Goal: Task Accomplishment & Management: Complete application form

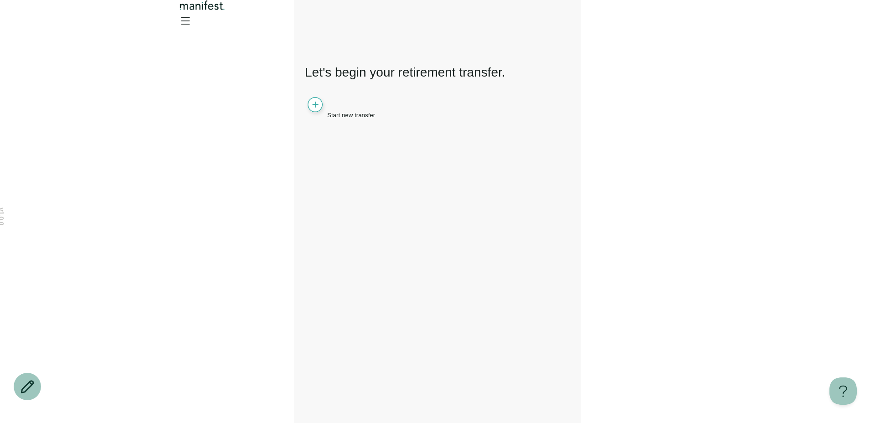
click at [344, 112] on span "Start new transfer" at bounding box center [351, 115] width 48 height 7
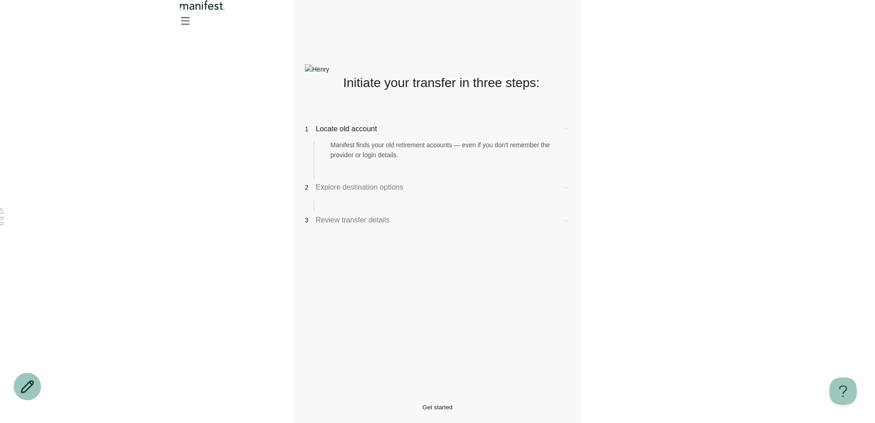
click at [352, 404] on button "Get started" at bounding box center [437, 407] width 265 height 7
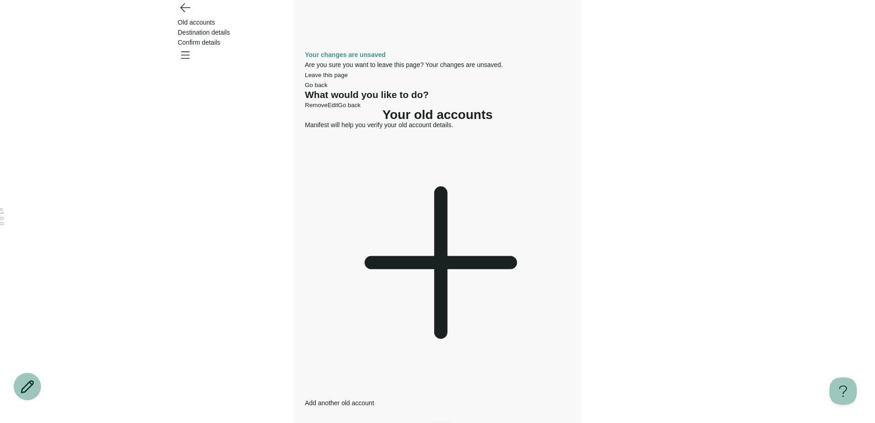
click at [441, 193] on icon at bounding box center [441, 262] width 0 height 139
click at [368, 166] on div at bounding box center [437, 264] width 265 height 268
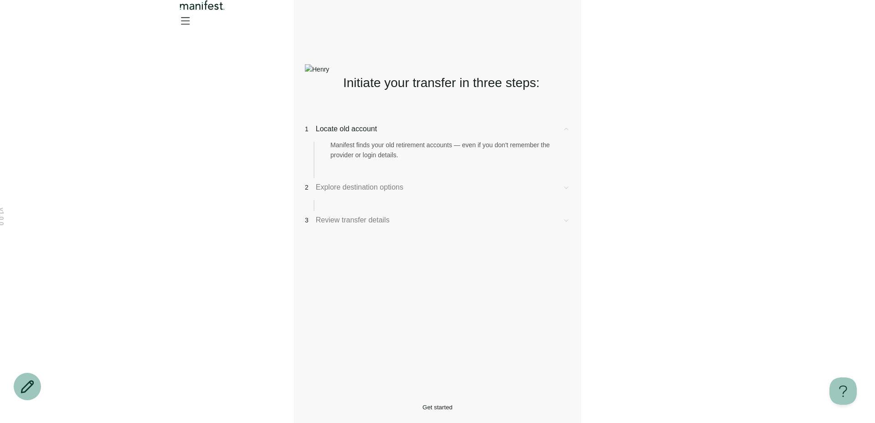
click at [380, 193] on div "2 Explore destination options" at bounding box center [437, 187] width 265 height 11
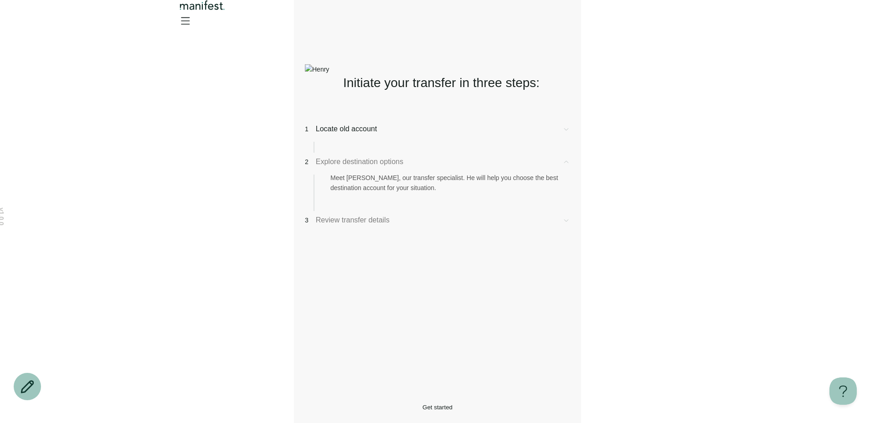
click at [370, 404] on button "Get started" at bounding box center [437, 407] width 265 height 7
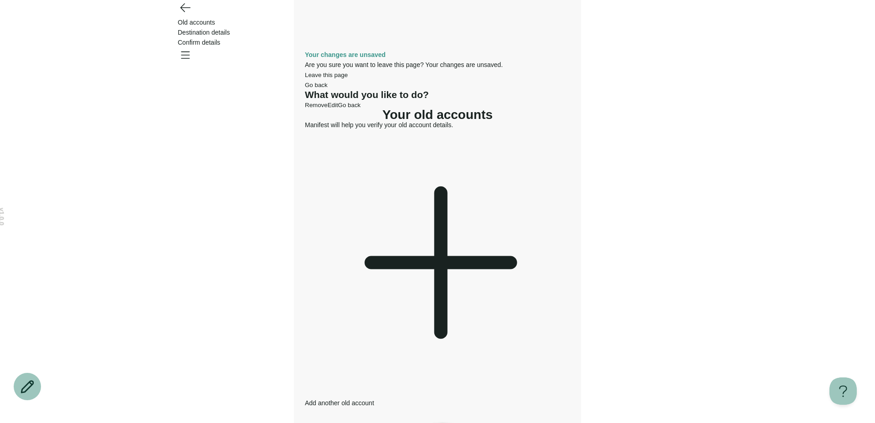
click at [353, 150] on div "Add another old account" at bounding box center [437, 269] width 265 height 278
click at [375, 159] on icon at bounding box center [437, 262] width 265 height 265
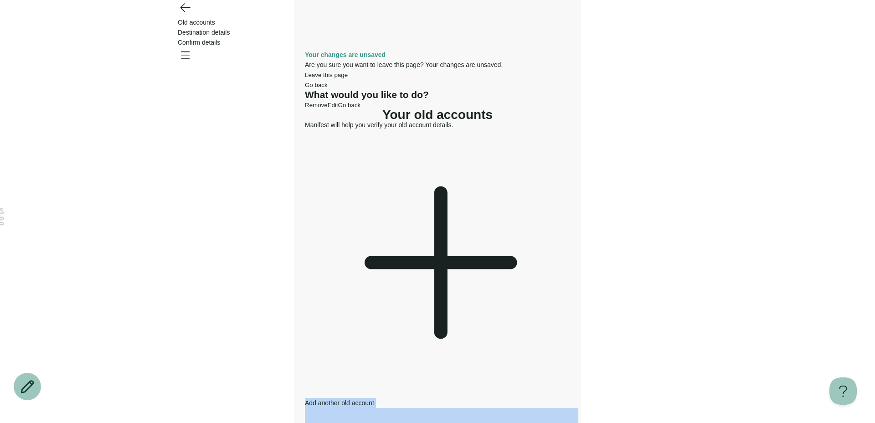
click at [192, 47] on icon "Open menu" at bounding box center [185, 54] width 15 height 15
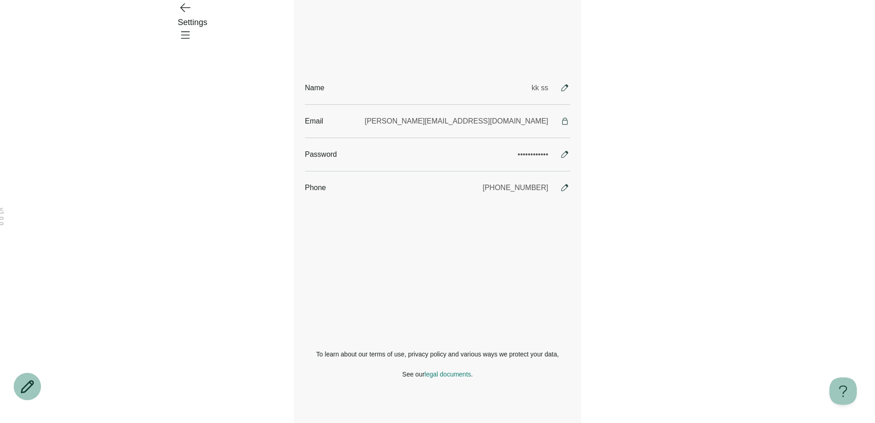
click at [190, 32] on icon "Open menu" at bounding box center [185, 35] width 8 height 6
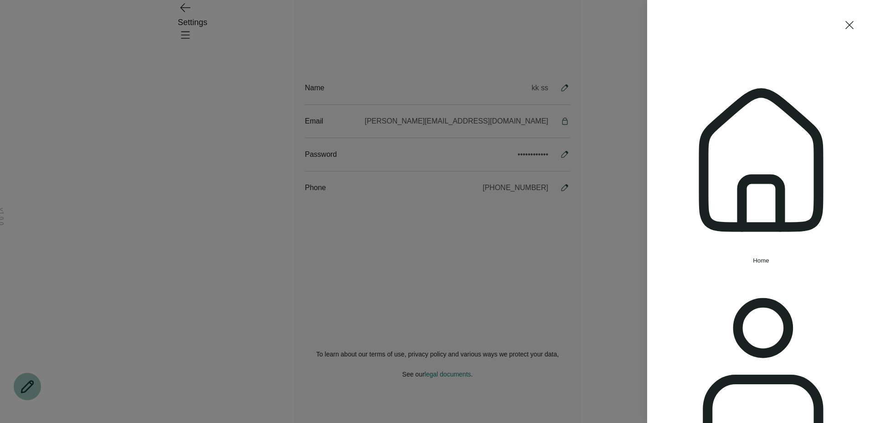
click at [753, 257] on span "Home" at bounding box center [761, 260] width 16 height 7
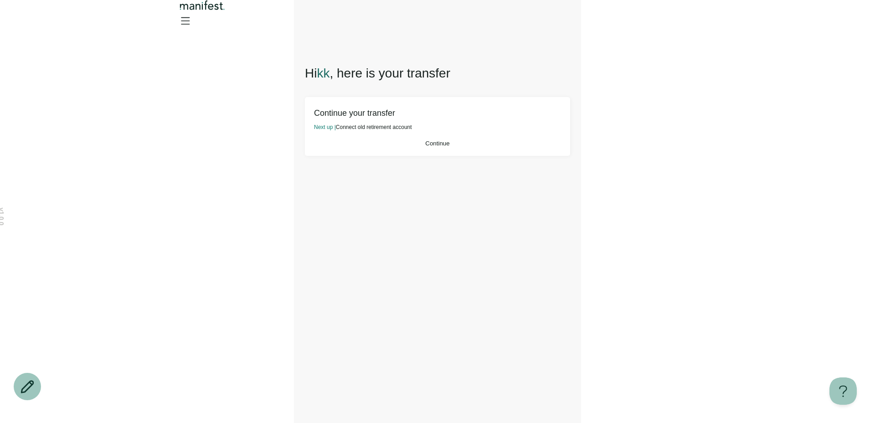
click at [414, 147] on button "Continue" at bounding box center [437, 143] width 247 height 7
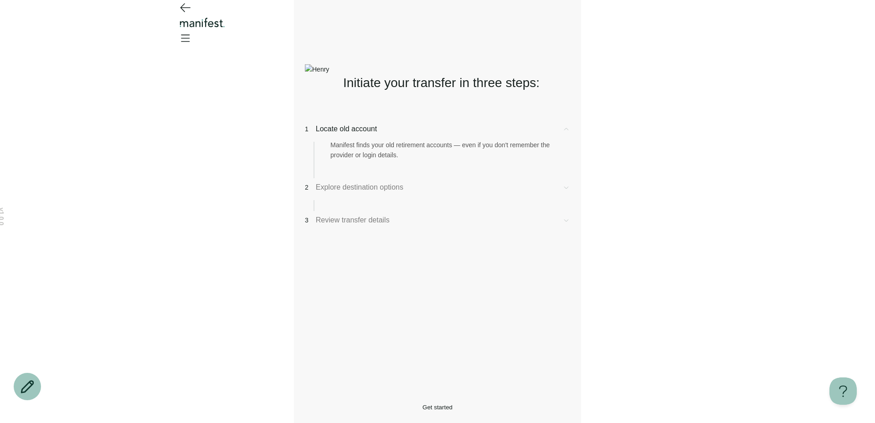
click at [395, 404] on button "Get started" at bounding box center [437, 407] width 265 height 7
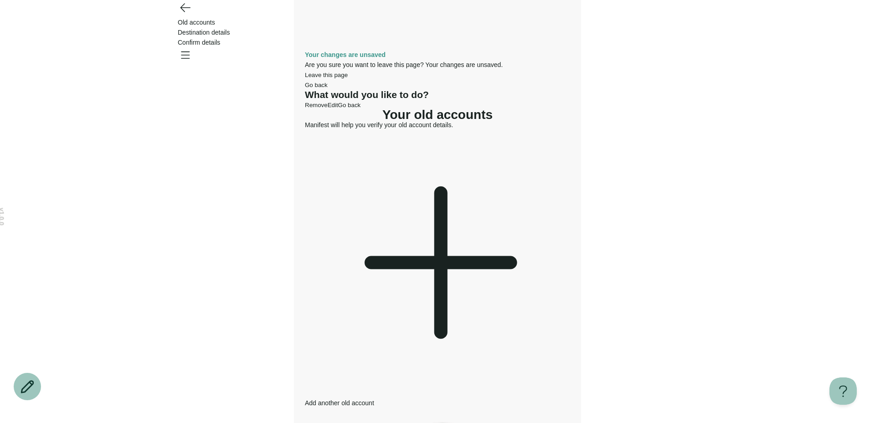
click at [350, 168] on div "Add another old account" at bounding box center [437, 269] width 265 height 278
click at [360, 141] on div "Add another old account" at bounding box center [437, 269] width 265 height 278
click at [266, 291] on div "v 1.0.0 Old accounts Destination details Confirm details Your changes are unsav…" at bounding box center [437, 362] width 875 height 725
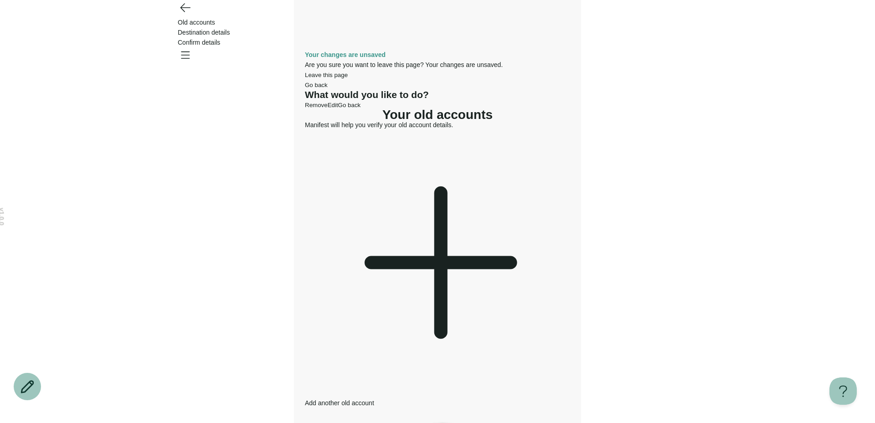
click at [266, 291] on div "v 1.0.0 Old accounts Destination details Confirm details Your changes are unsav…" at bounding box center [437, 362] width 875 height 725
click at [192, 47] on icon "Open menu" at bounding box center [185, 54] width 15 height 15
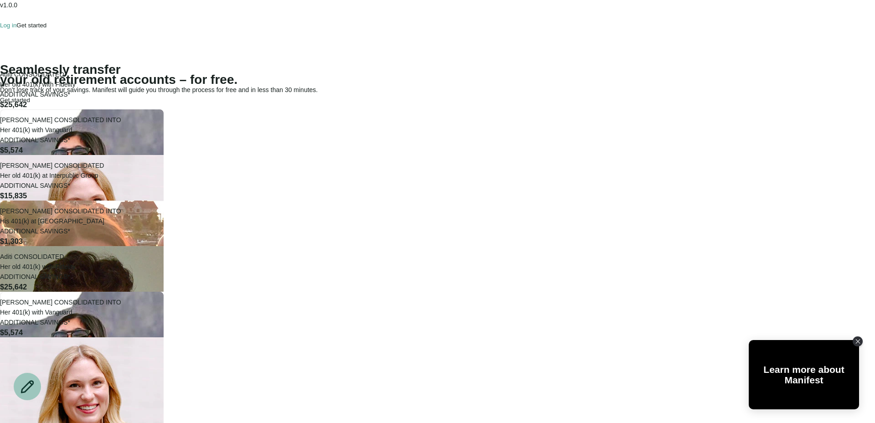
click at [424, 88] on div "Seamlessly transfer your old retirement accounts – for free. Don’t lose track o…" at bounding box center [437, 90] width 875 height 50
click at [16, 23] on p "Log in" at bounding box center [8, 25] width 16 height 7
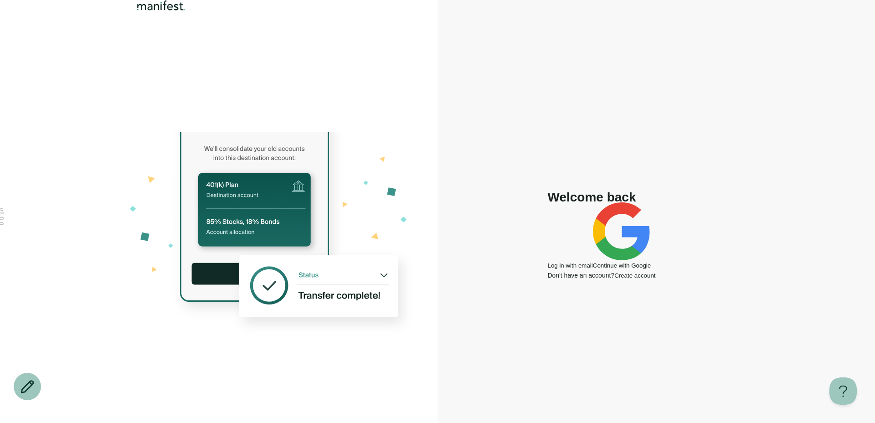
click at [564, 262] on button "Log in with email" at bounding box center [569, 265] width 45 height 7
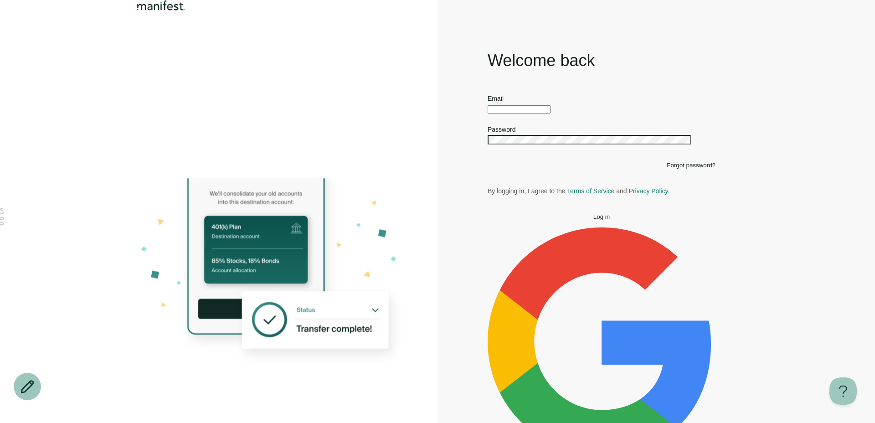
click at [538, 113] on div at bounding box center [601, 108] width 228 height 10
click at [539, 113] on input "text" at bounding box center [518, 109] width 63 height 8
click at [510, 113] on input "**********" at bounding box center [518, 109] width 63 height 8
type input "**********"
click at [593, 220] on span "Log in" at bounding box center [601, 216] width 16 height 7
